Goal: Transaction & Acquisition: Purchase product/service

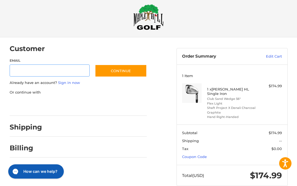
scroll to position [16, 0]
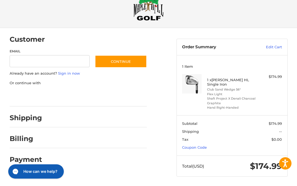
click at [203, 147] on link "Coupon Code" at bounding box center [194, 147] width 25 height 4
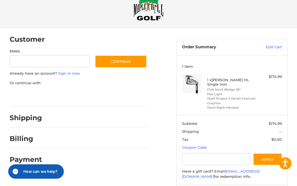
click at [203, 145] on link "Coupon Code" at bounding box center [194, 147] width 25 height 4
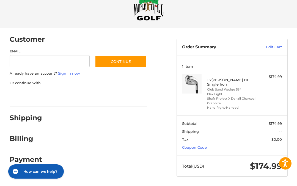
click at [202, 146] on link "Coupon Code" at bounding box center [194, 147] width 25 height 4
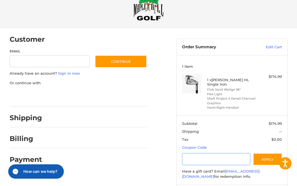
click at [202, 163] on input "Gift Certificate or Coupon Code" at bounding box center [216, 159] width 68 height 12
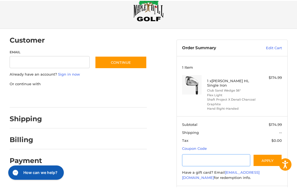
scroll to position [38, 0]
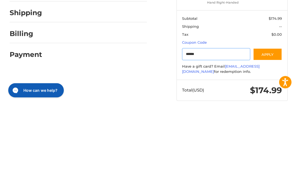
type input "******"
click at [268, 131] on button "Apply" at bounding box center [267, 137] width 29 height 12
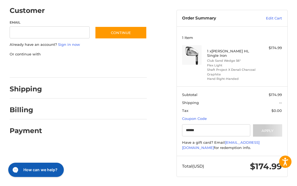
scroll to position [45, 0]
